Goal: Task Accomplishment & Management: Manage account settings

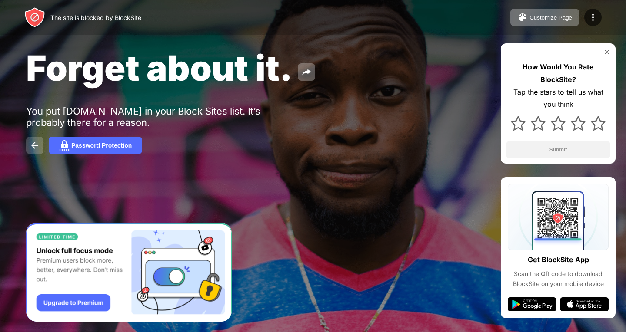
click at [36, 143] on img at bounding box center [35, 145] width 10 height 10
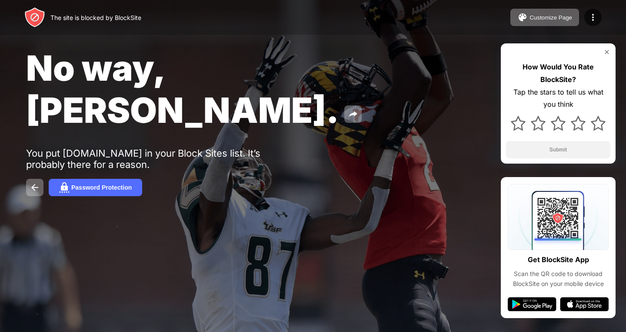
click at [593, 19] on img at bounding box center [592, 17] width 10 height 10
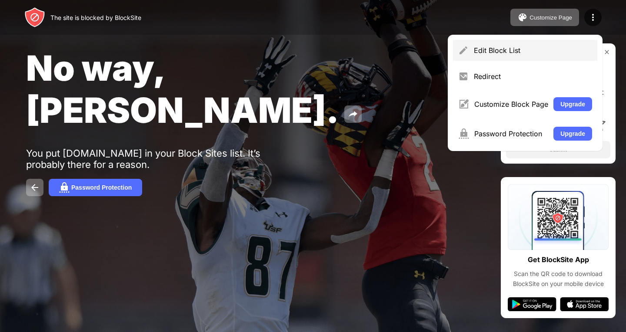
click at [543, 53] on div "Edit Block List" at bounding box center [532, 50] width 118 height 9
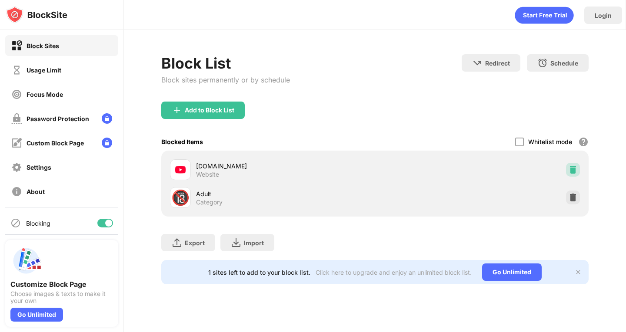
click at [576, 171] on img at bounding box center [572, 170] width 9 height 9
